Goal: Find specific page/section: Find specific page/section

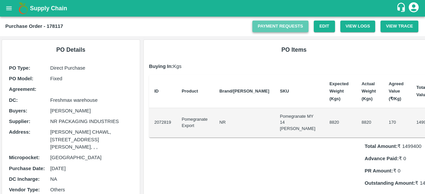
click at [280, 26] on link "Payment Requests" at bounding box center [281, 27] width 56 height 12
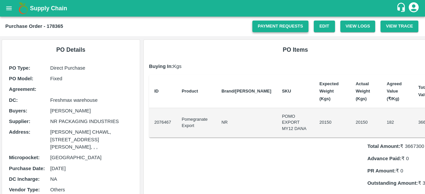
click at [275, 24] on link "Payment Requests" at bounding box center [281, 27] width 56 height 12
